Goal: Transaction & Acquisition: Purchase product/service

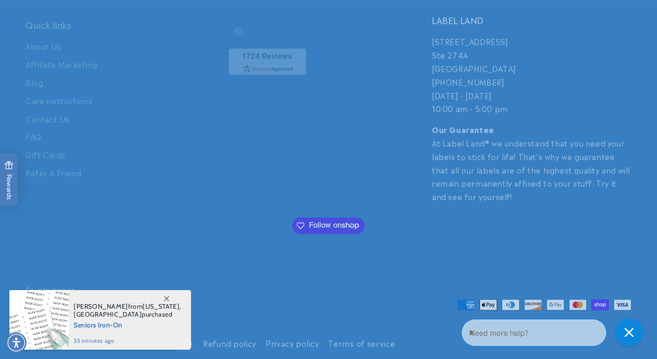
scroll to position [2196, 0]
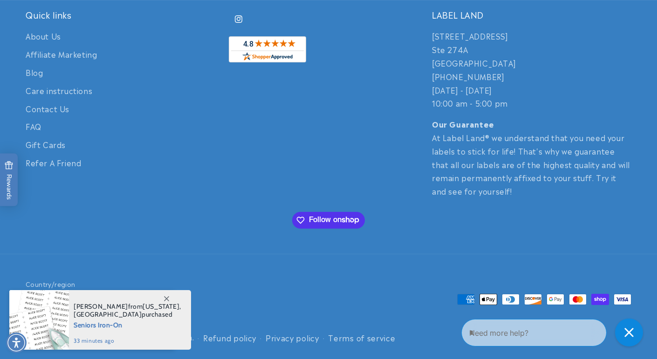
click at [162, 303] on span at bounding box center [166, 298] width 17 height 17
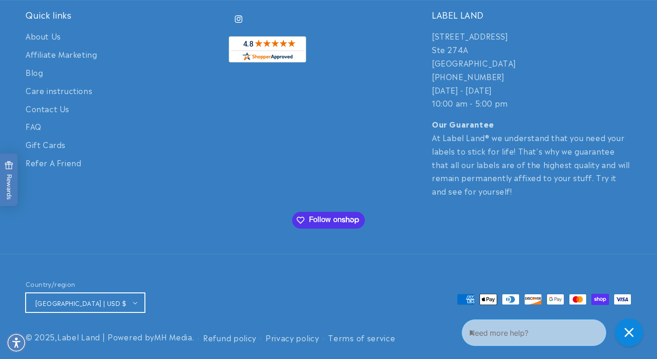
click at [118, 298] on button "[GEOGRAPHIC_DATA] | USD $" at bounding box center [85, 303] width 119 height 20
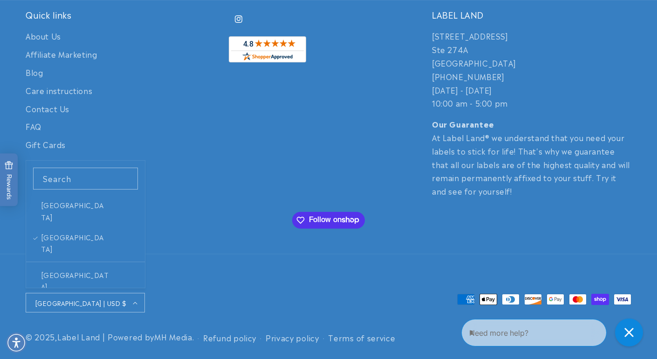
click at [206, 252] on div "Quick links About Us Affiliate Marketing Blog Care instructions Contact Us FAQ …" at bounding box center [328, 131] width 652 height 245
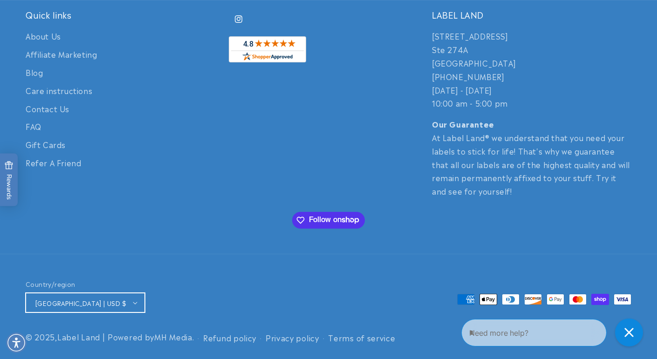
click at [98, 299] on span "[GEOGRAPHIC_DATA] | USD $" at bounding box center [80, 303] width 91 height 9
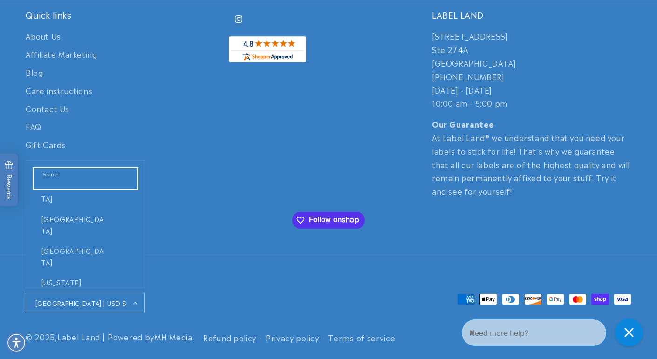
scroll to position [2950, 0]
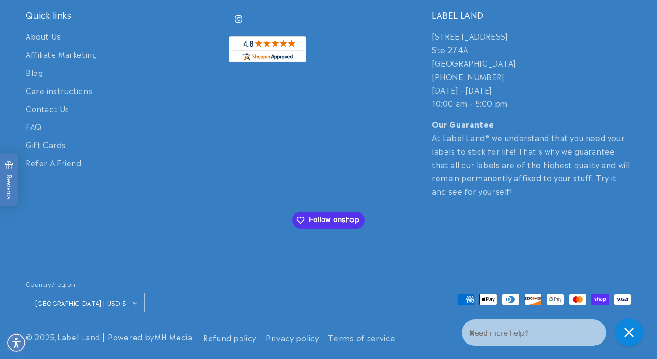
click at [233, 194] on div "Instagram" at bounding box center [328, 103] width 199 height 189
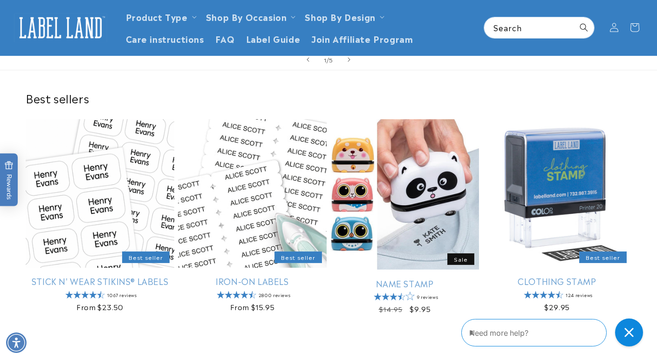
scroll to position [0, 0]
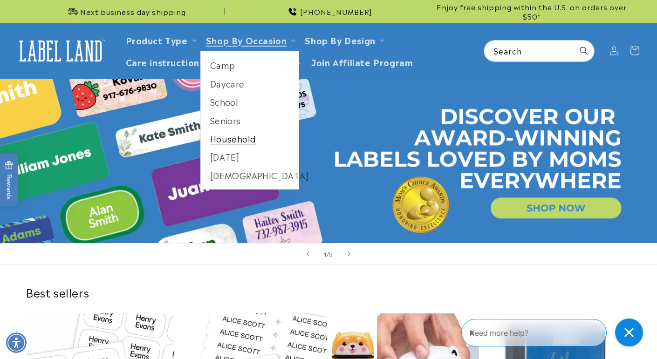
click at [232, 146] on link "Household" at bounding box center [250, 138] width 98 height 18
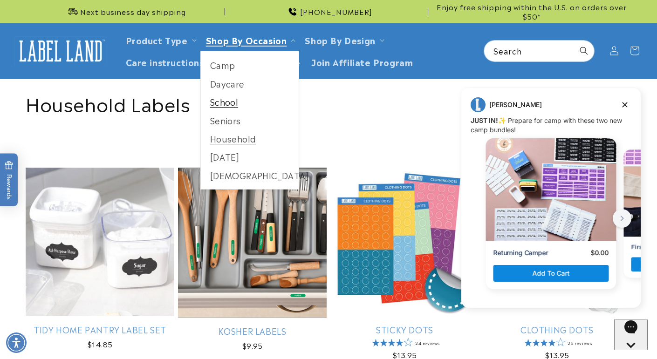
click at [230, 99] on link "School" at bounding box center [250, 102] width 98 height 18
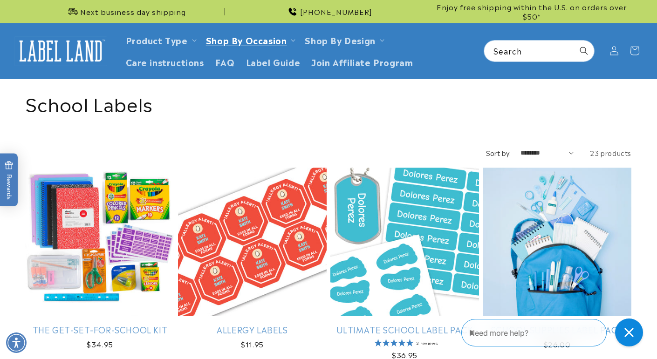
click at [45, 44] on img at bounding box center [60, 50] width 93 height 29
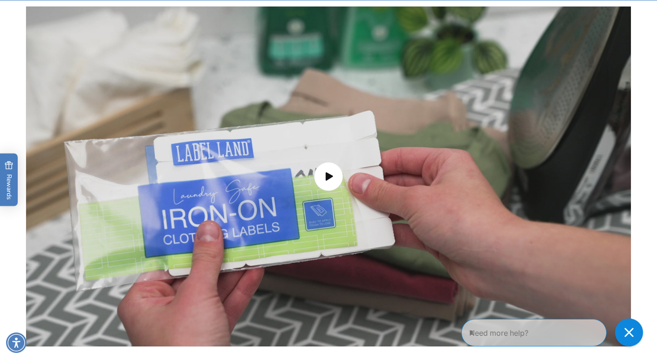
scroll to position [1587, 0]
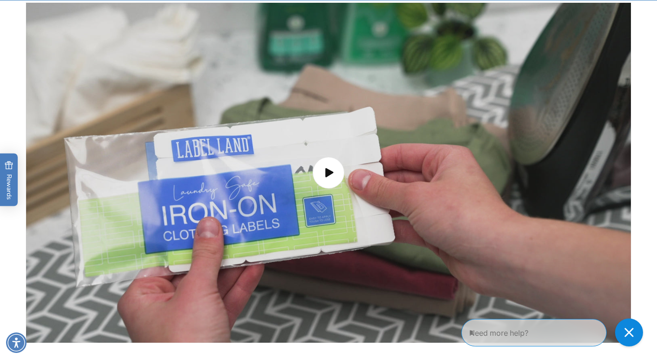
click at [338, 171] on span "Load video: Iron on labels" at bounding box center [329, 173] width 32 height 32
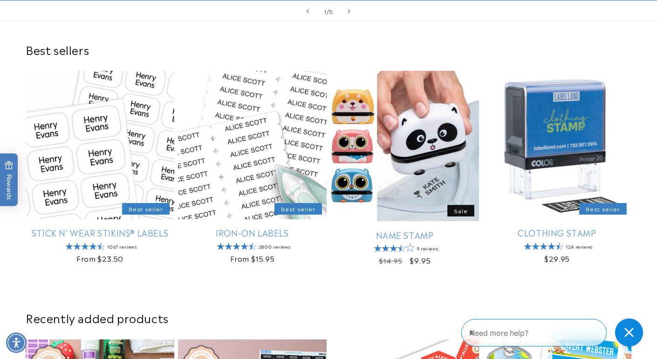
scroll to position [256, 0]
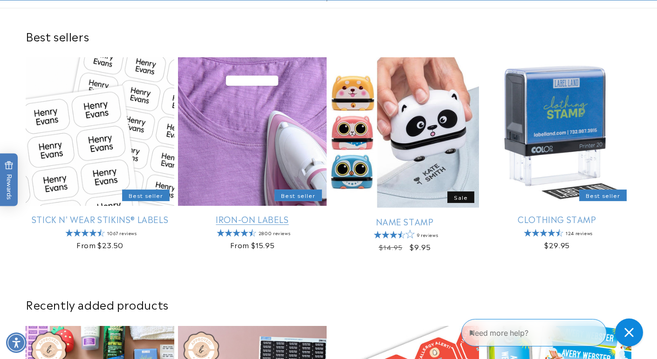
click at [251, 214] on link "Iron-On Labels" at bounding box center [252, 219] width 149 height 11
